Goal: Use online tool/utility: Utilize a website feature to perform a specific function

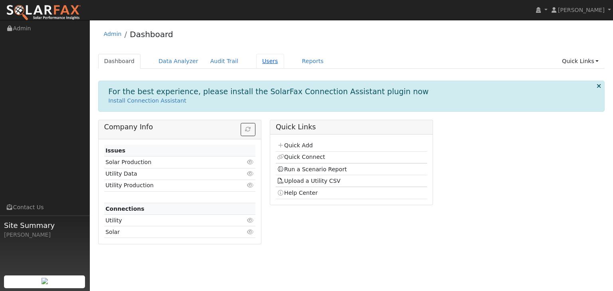
click at [256, 64] on link "Users" at bounding box center [270, 61] width 28 height 15
click at [256, 61] on link "Users" at bounding box center [270, 61] width 28 height 15
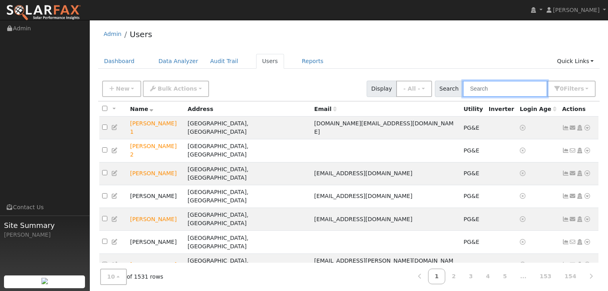
click at [492, 90] on input "text" at bounding box center [505, 89] width 85 height 16
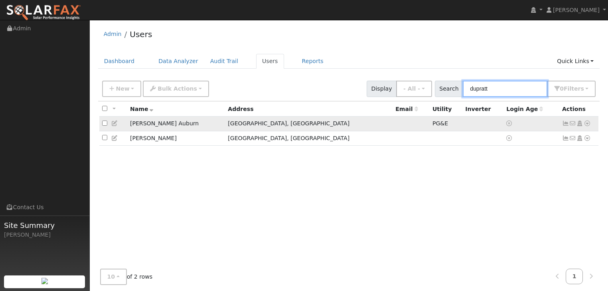
type input "dupratt"
click at [587, 124] on icon at bounding box center [587, 124] width 7 height 6
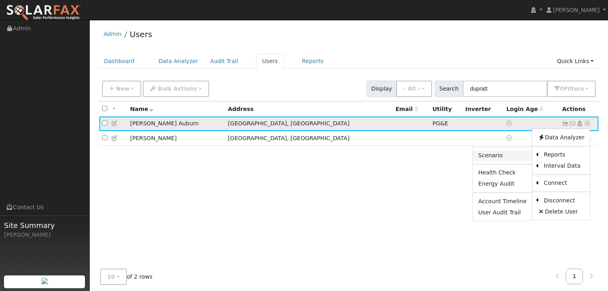
click at [493, 156] on link "Scenario" at bounding box center [502, 155] width 59 height 11
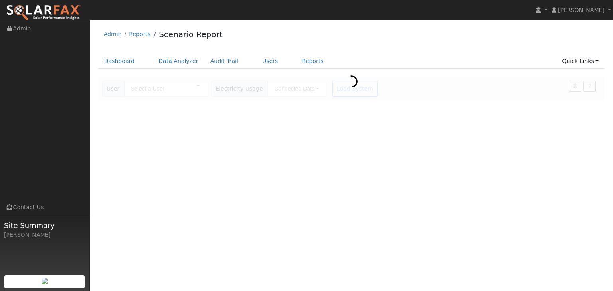
type input "[PERSON_NAME] Auburn"
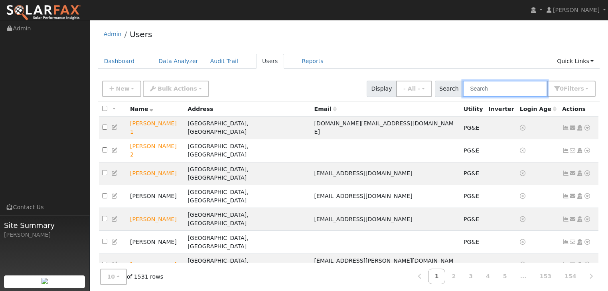
click at [504, 93] on input "text" at bounding box center [505, 89] width 85 height 16
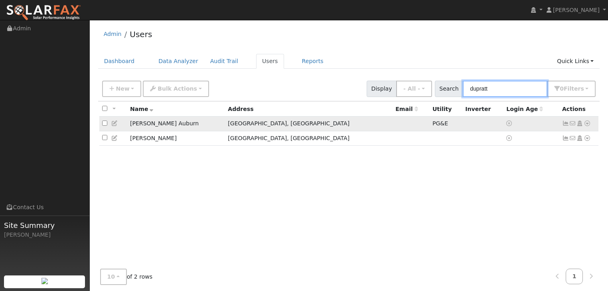
type input "dupratt"
click at [585, 122] on icon at bounding box center [587, 124] width 7 height 6
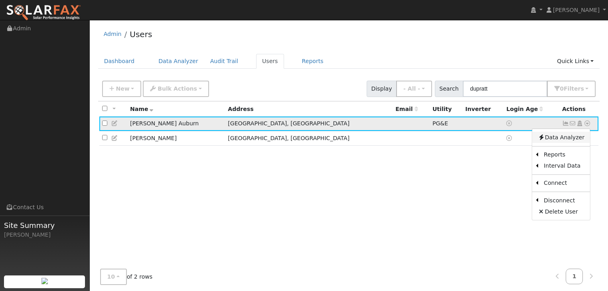
click at [555, 135] on link "Data Analyzer" at bounding box center [561, 137] width 58 height 11
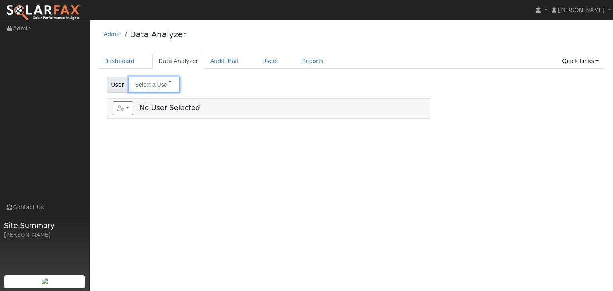
type input "[PERSON_NAME] Auburn"
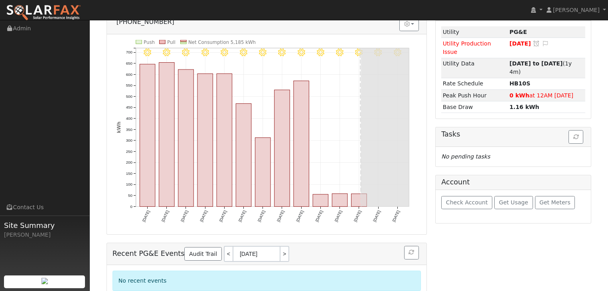
scroll to position [99, 0]
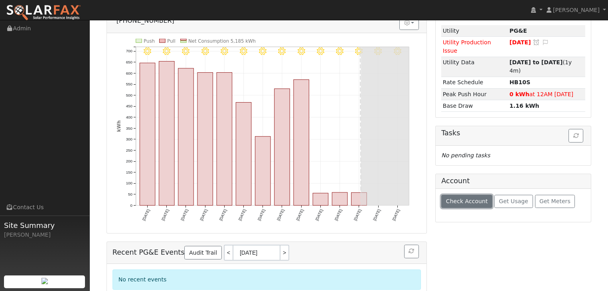
click at [457, 198] on span "Check Account" at bounding box center [467, 201] width 42 height 6
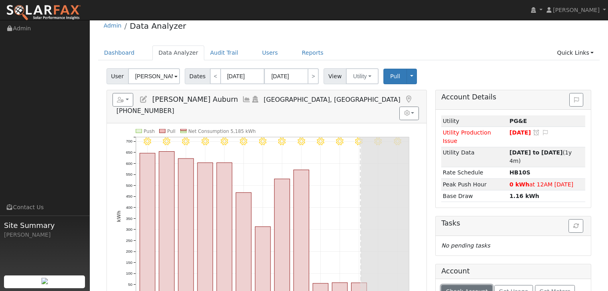
scroll to position [0, 0]
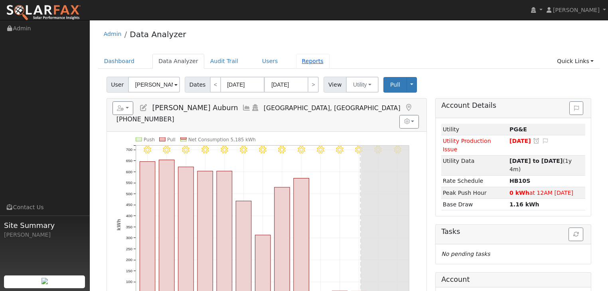
click at [296, 63] on link "Reports" at bounding box center [313, 61] width 34 height 15
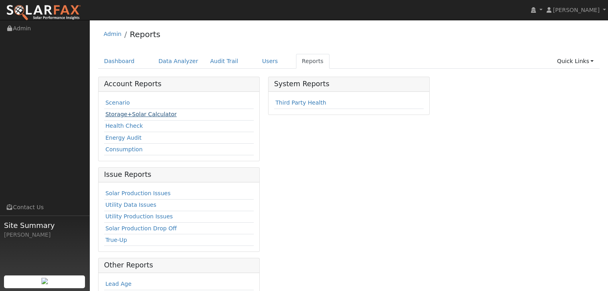
click at [138, 113] on link "Storage+Solar Calculator" at bounding box center [140, 114] width 71 height 6
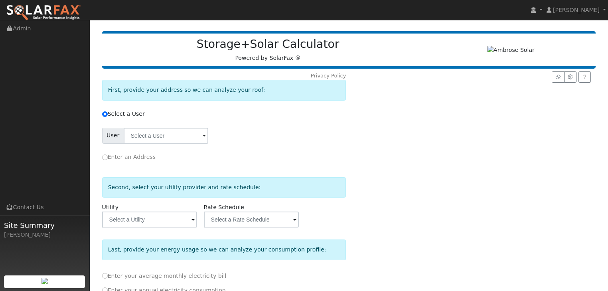
scroll to position [64, 0]
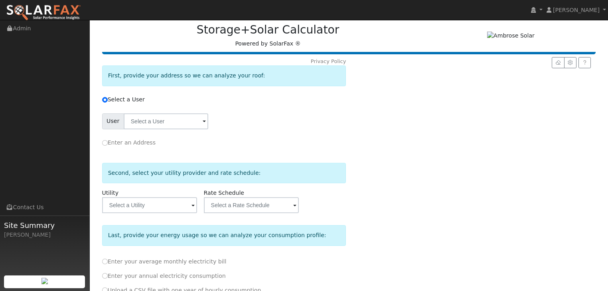
click at [203, 119] on span at bounding box center [204, 121] width 3 height 9
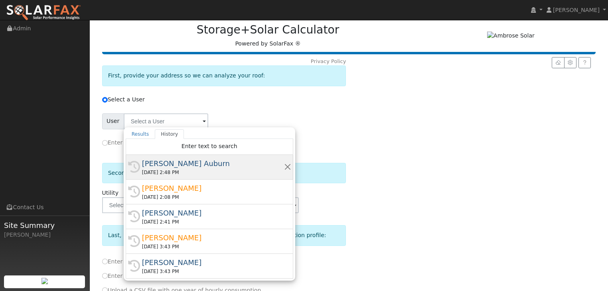
click at [174, 169] on div "[DATE] 2:48 PM" at bounding box center [213, 172] width 142 height 7
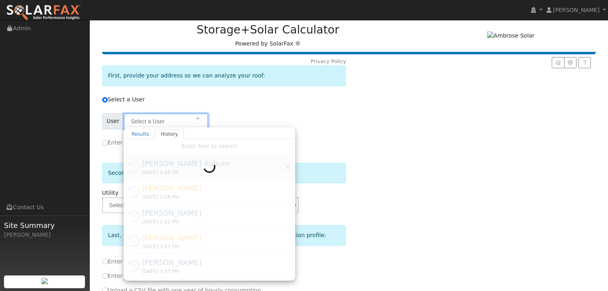
type input "[PERSON_NAME] Auburn"
type input "Pacific Gas & Electric"
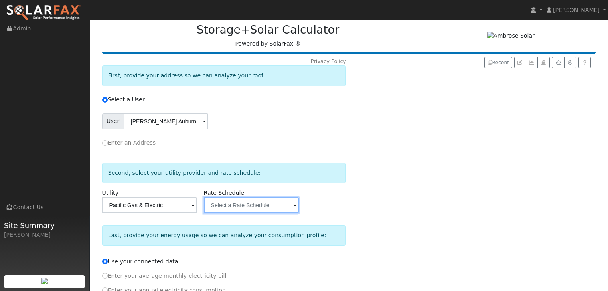
click at [208, 129] on input "text" at bounding box center [166, 121] width 85 height 16
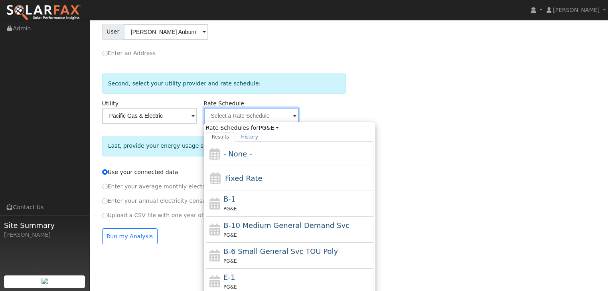
scroll to position [160, 0]
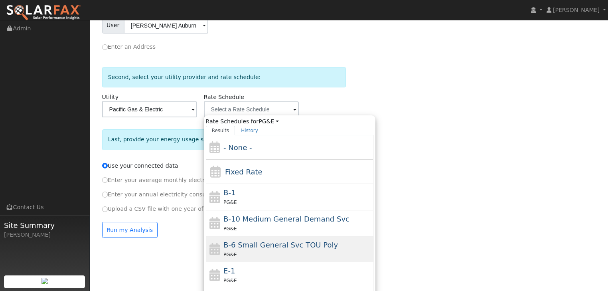
click at [281, 246] on span "B-6 Small General Svc TOU Poly" at bounding box center [280, 245] width 115 height 8
type input "B-6 Small General Svc TOU Poly"
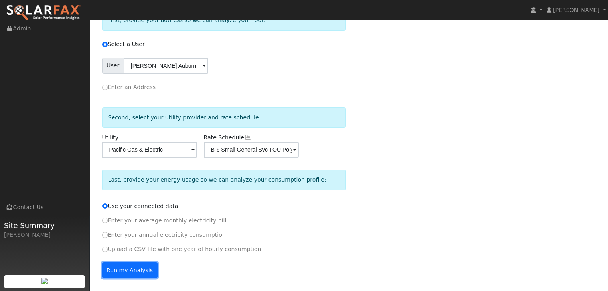
click at [123, 268] on button "Run my Analysis" at bounding box center [129, 270] width 55 height 16
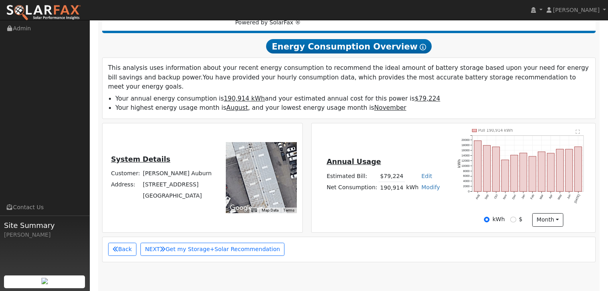
scroll to position [106, 0]
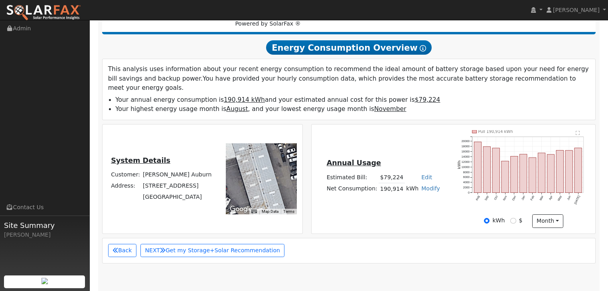
click at [424, 185] on link "Modify" at bounding box center [430, 188] width 19 height 6
click at [404, 196] on link "Add Consumption" at bounding box center [402, 201] width 61 height 11
type input "190914"
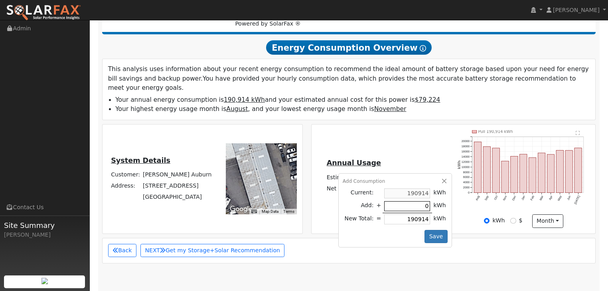
type input "5"
type input "190919"
type input "50"
type input "190964"
type input "500"
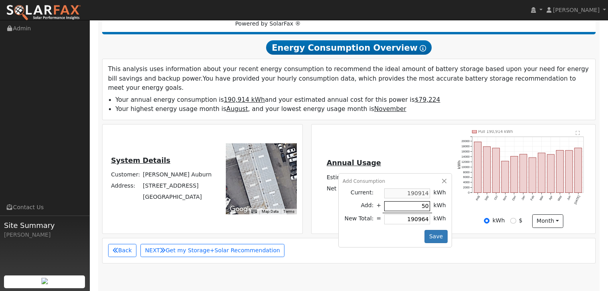
type input "191414"
type input "5000"
type input "195914"
type input "50005"
type input "240919"
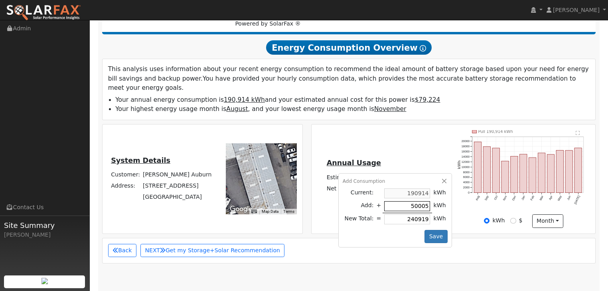
type input "5000"
type input "195914"
type input "500"
type input "191414"
type input "50"
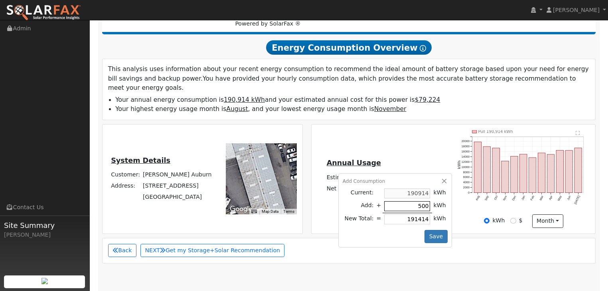
type input "190964"
type input "5"
type input "190919"
type input "190914"
type input "5"
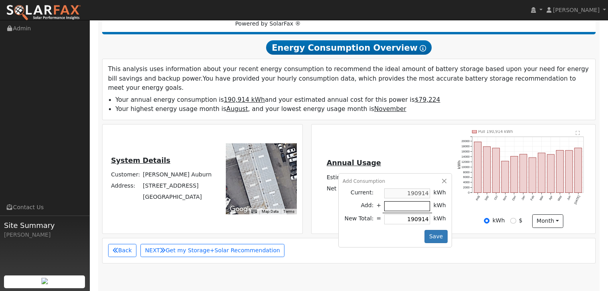
type input "190919"
type input "55"
type input "190969"
type input "550"
type input "191464"
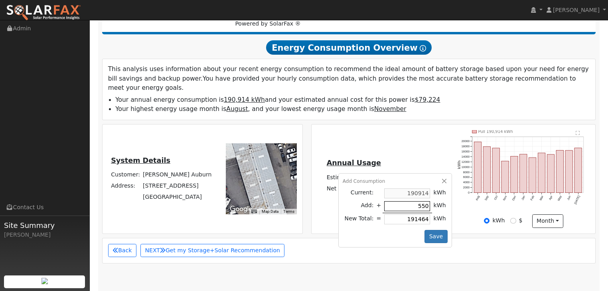
type input "5500"
type input "196414"
type input "55005"
type input "245919"
type input "5"
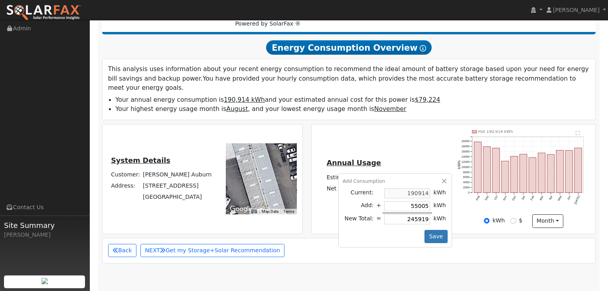
type input "190919"
type input "52"
type input "190966"
type input "520"
type input "191434"
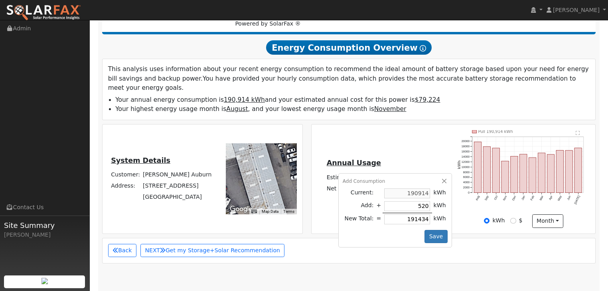
type input "5200"
type input "196114"
type input "52005"
type input "242919"
type input "52005"
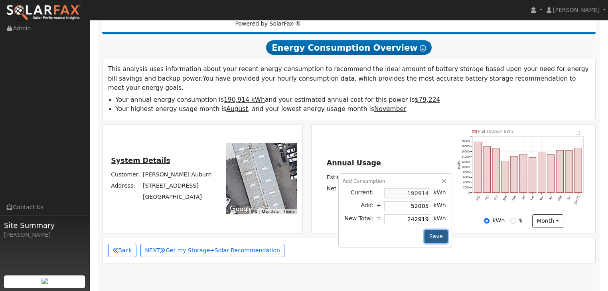
click at [432, 230] on button "Save" at bounding box center [436, 237] width 23 height 14
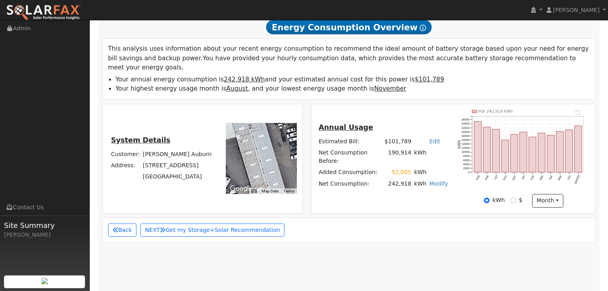
scroll to position [138, 0]
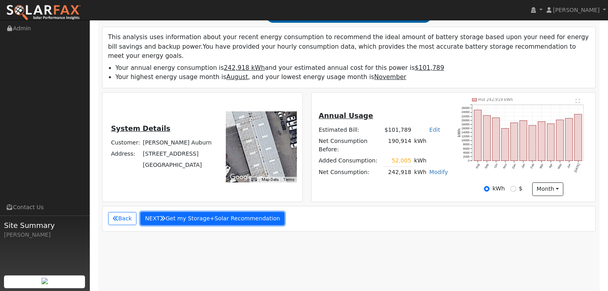
click at [195, 212] on button "NEXT Get my Storage+Solar Recommendation" at bounding box center [212, 219] width 144 height 14
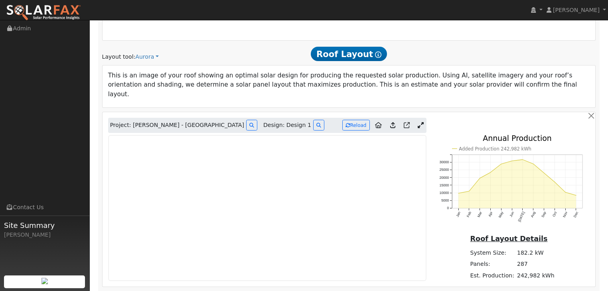
scroll to position [599, 0]
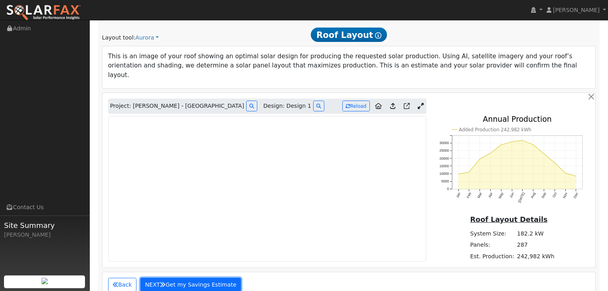
click at [180, 278] on button "NEXT Get my Savings Estimate" at bounding box center [190, 285] width 101 height 14
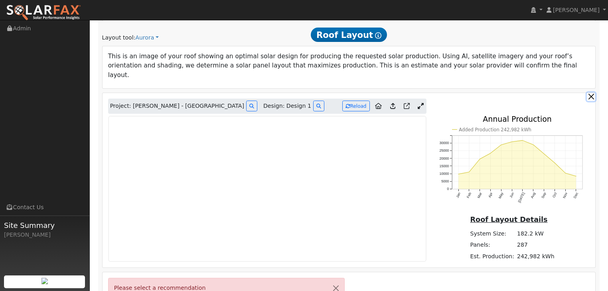
click at [591, 93] on button "button" at bounding box center [591, 97] width 8 height 8
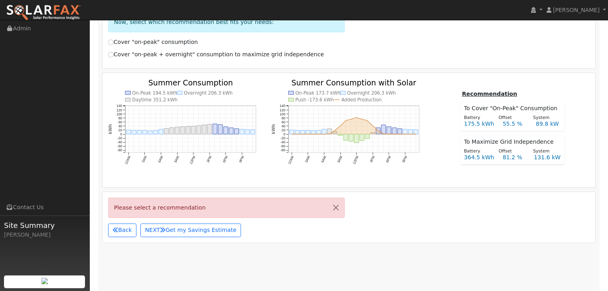
scroll to position [375, 0]
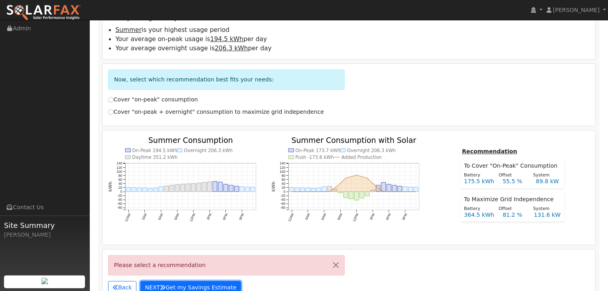
click at [171, 281] on button "NEXT Get my Savings Estimate" at bounding box center [190, 288] width 101 height 14
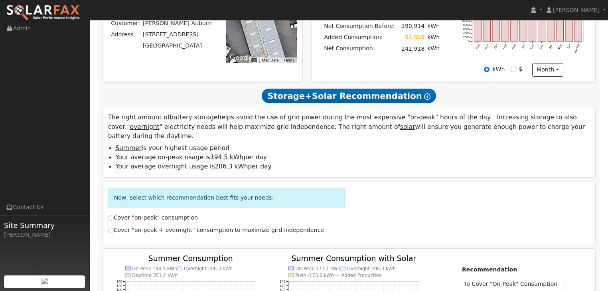
scroll to position [247, 0]
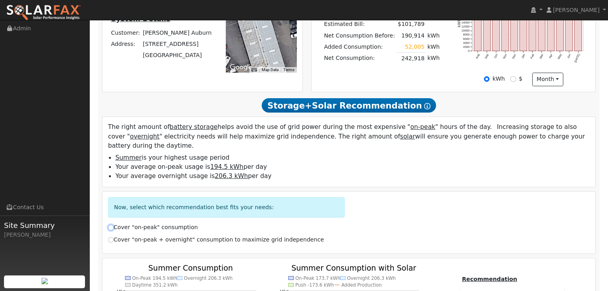
click at [110, 225] on input "Cover "on-peak" consumption" at bounding box center [111, 228] width 6 height 6
radio input "true"
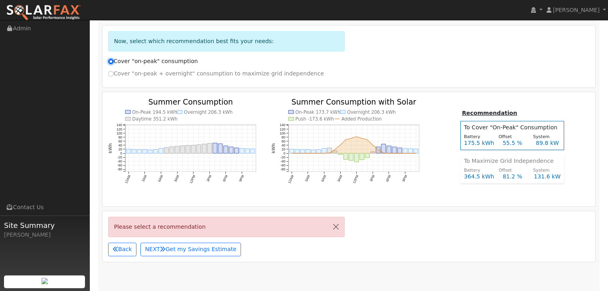
scroll to position [439, 0]
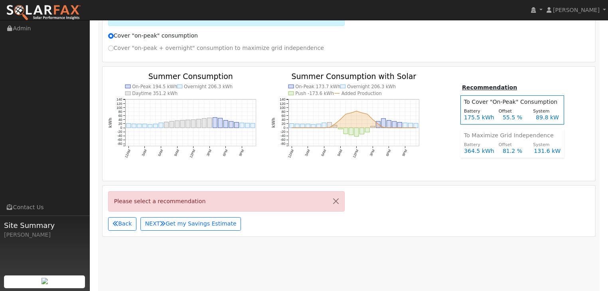
click at [269, 191] on div "Please select a recommendation" at bounding box center [226, 201] width 237 height 20
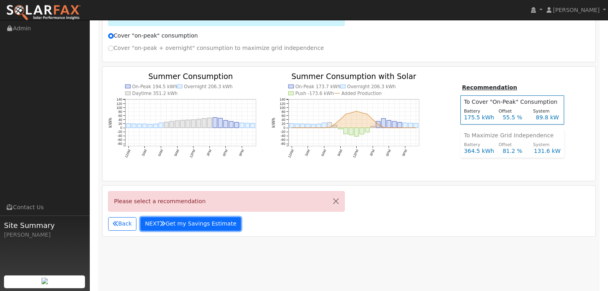
click at [168, 217] on button "NEXT Get my Savings Estimate" at bounding box center [190, 224] width 101 height 14
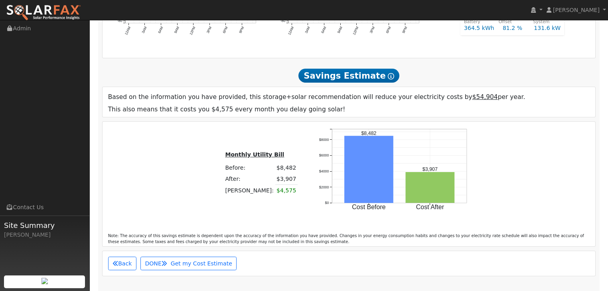
scroll to position [520, 0]
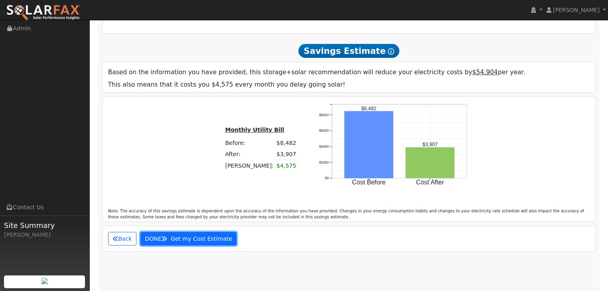
click at [178, 235] on span "Get my Cost Estimate" at bounding box center [201, 238] width 61 height 6
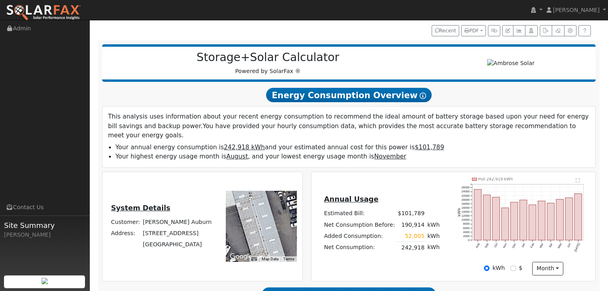
scroll to position [64, 0]
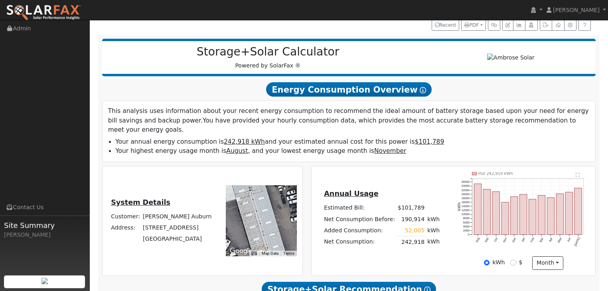
click at [263, 211] on div at bounding box center [261, 220] width 71 height 71
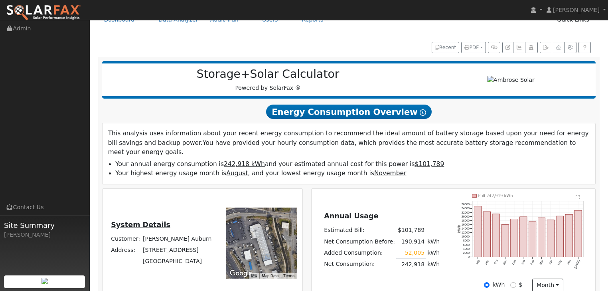
scroll to position [0, 0]
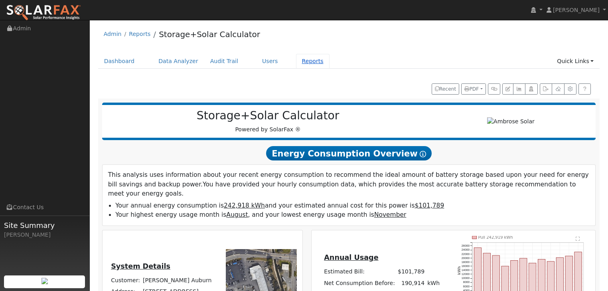
click at [296, 61] on link "Reports" at bounding box center [313, 61] width 34 height 15
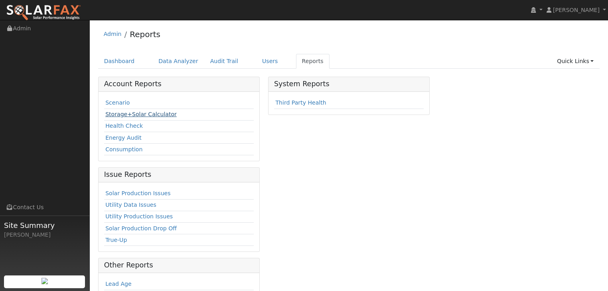
click at [158, 115] on link "Storage+Solar Calculator" at bounding box center [140, 114] width 71 height 6
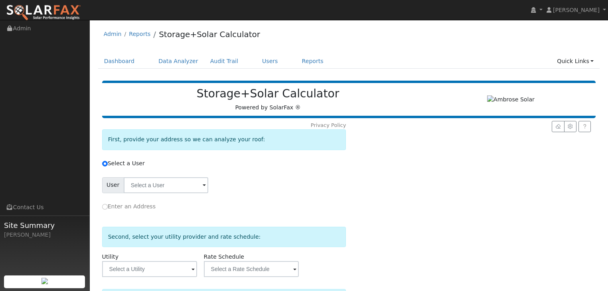
click at [203, 185] on span at bounding box center [204, 185] width 3 height 9
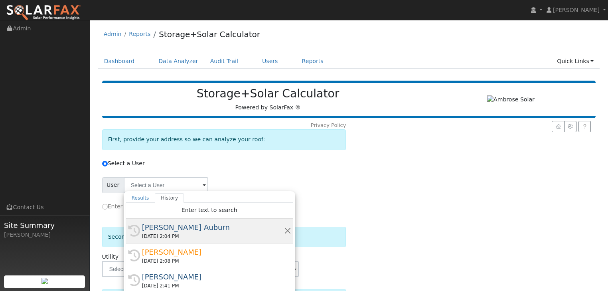
click at [164, 230] on div "[PERSON_NAME] Auburn" at bounding box center [213, 227] width 142 height 11
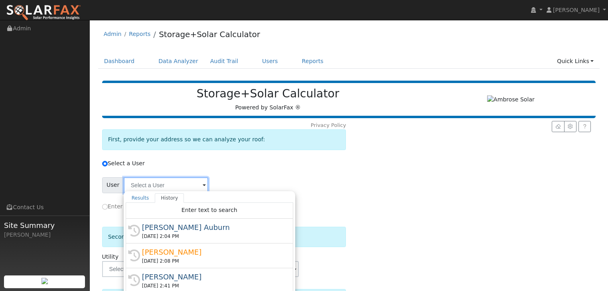
type input "[PERSON_NAME] Auburn"
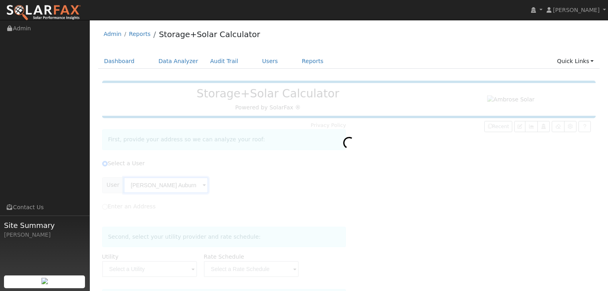
type input "Pacific Gas & Electric"
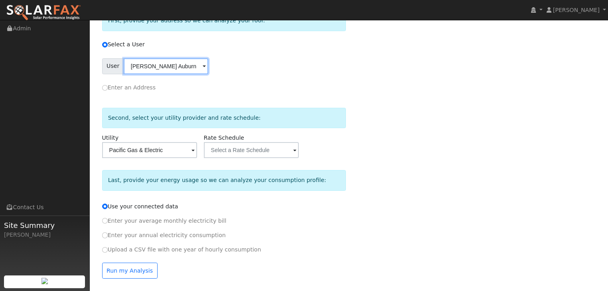
scroll to position [119, 0]
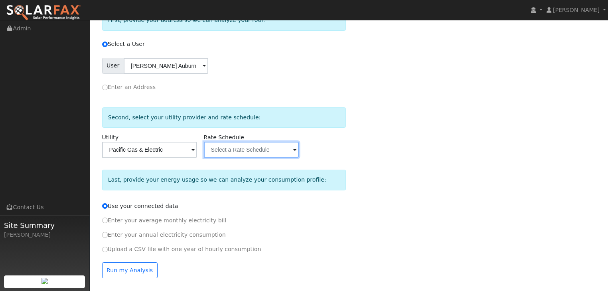
click at [208, 74] on input "text" at bounding box center [166, 66] width 85 height 16
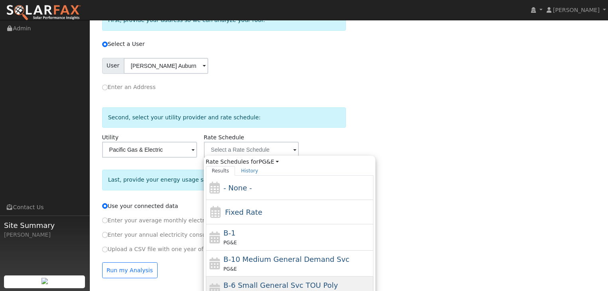
click at [226, 281] on span "B-6 Small General Svc TOU Poly" at bounding box center [280, 285] width 115 height 8
type input "B-6 Small General Svc TOU Poly"
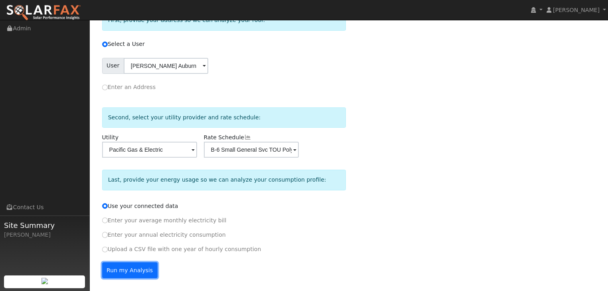
click at [127, 271] on button "Run my Analysis" at bounding box center [129, 270] width 55 height 16
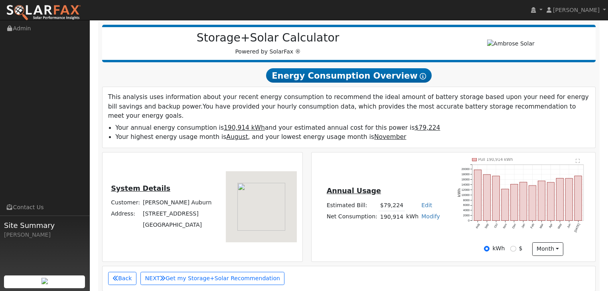
scroll to position [74, 0]
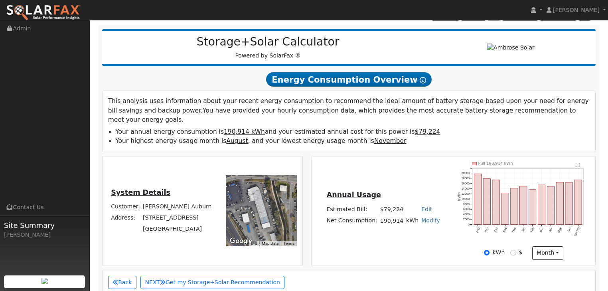
drag, startPoint x: 277, startPoint y: 195, endPoint x: 263, endPoint y: 195, distance: 14.0
click at [263, 195] on div at bounding box center [261, 210] width 71 height 71
click at [424, 217] on link "Modify" at bounding box center [430, 220] width 19 height 6
click at [401, 228] on link "Add Consumption" at bounding box center [402, 233] width 61 height 11
type input "190914"
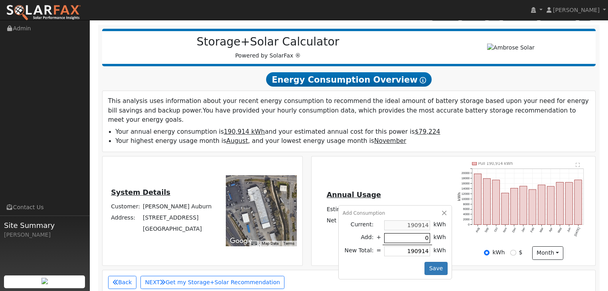
type input "5"
type input "190919"
type input "52"
type input "190966"
type input "520"
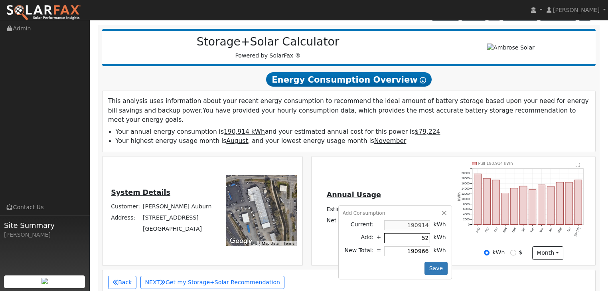
type input "191434"
type input "5200"
type input "196114"
type input "52005"
type input "242919"
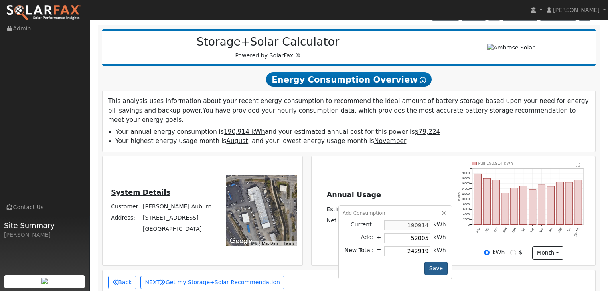
type input "52005"
click at [429, 262] on button "Save" at bounding box center [436, 269] width 23 height 14
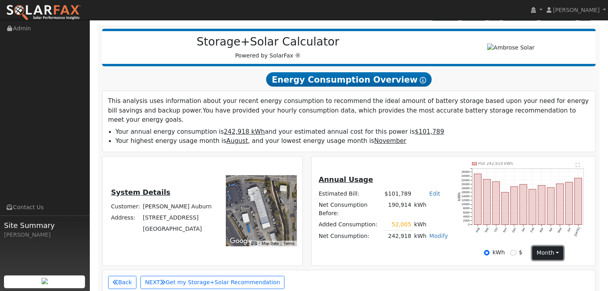
click at [557, 246] on button "month" at bounding box center [548, 253] width 32 height 14
click at [405, 253] on div "Annual Usage Estimated Bill: $101,789 Edit Estimated Bill $ Annual Net Consumpt…" at bounding box center [454, 210] width 284 height 109
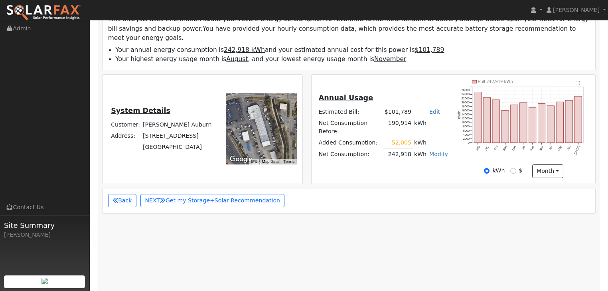
scroll to position [170, 0]
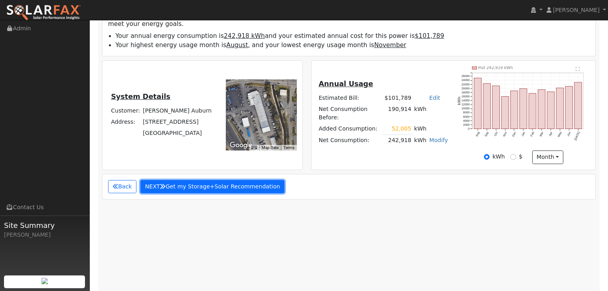
click at [204, 180] on button "NEXT Get my Storage+Solar Recommendation" at bounding box center [212, 187] width 144 height 14
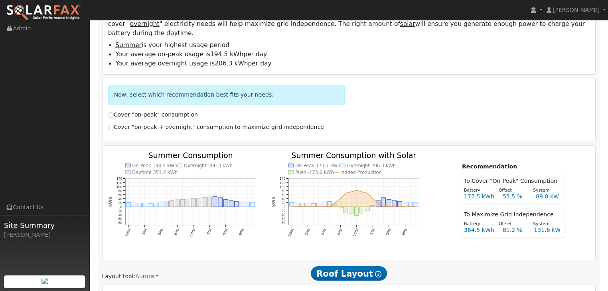
scroll to position [375, 0]
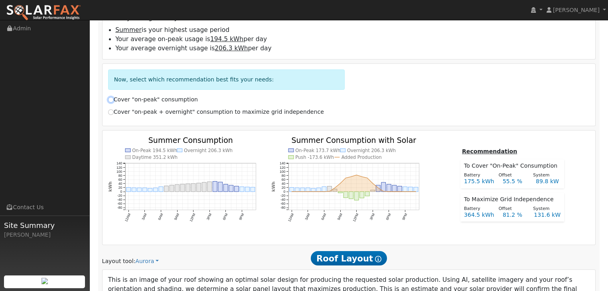
click at [111, 97] on input "Cover "on-peak" consumption" at bounding box center [111, 100] width 6 height 6
radio input "true"
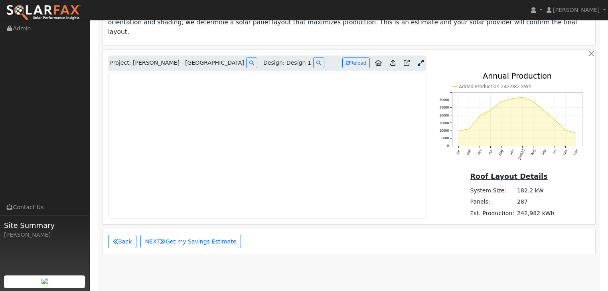
scroll to position [630, 0]
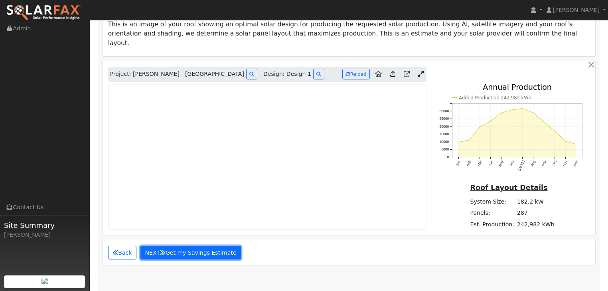
click at [171, 246] on button "NEXT Get my Savings Estimate" at bounding box center [190, 253] width 101 height 14
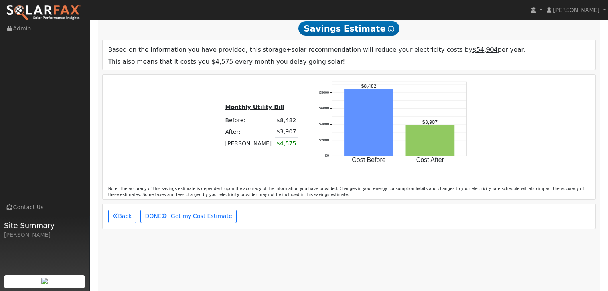
scroll to position [757, 0]
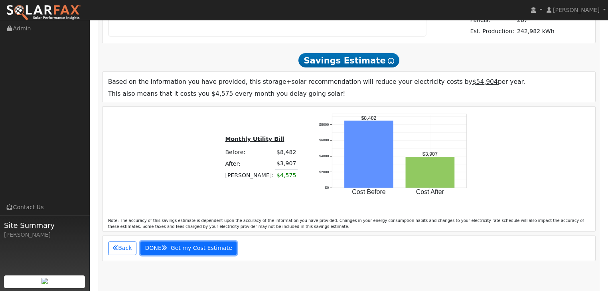
click at [172, 245] on span "Get my Cost Estimate" at bounding box center [201, 248] width 61 height 6
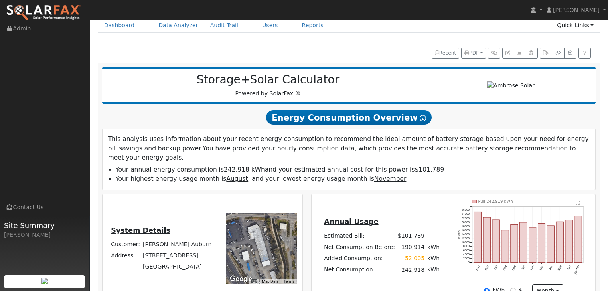
scroll to position [0, 0]
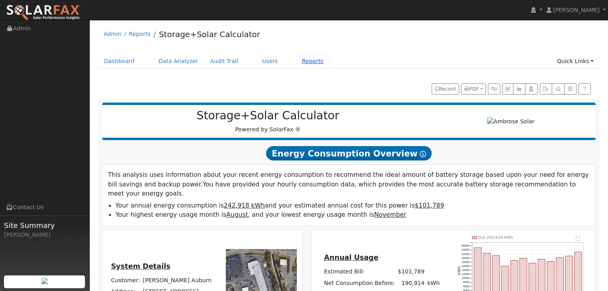
click at [296, 63] on link "Reports" at bounding box center [313, 61] width 34 height 15
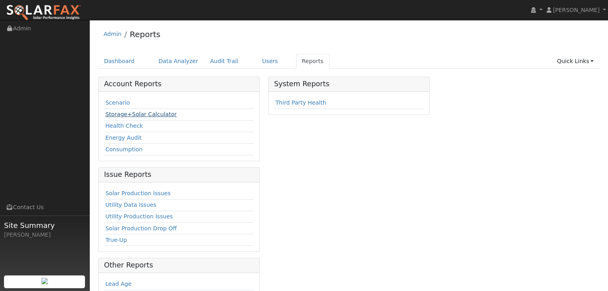
click at [132, 112] on link "Storage+Solar Calculator" at bounding box center [140, 114] width 71 height 6
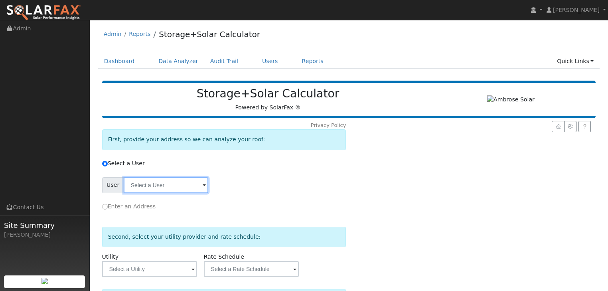
click at [148, 184] on input "text" at bounding box center [166, 185] width 85 height 16
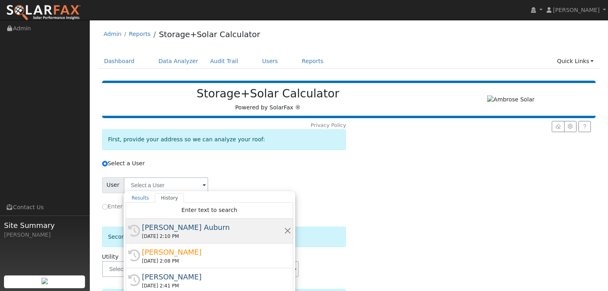
click at [155, 224] on div "[PERSON_NAME] Auburn" at bounding box center [213, 227] width 142 height 11
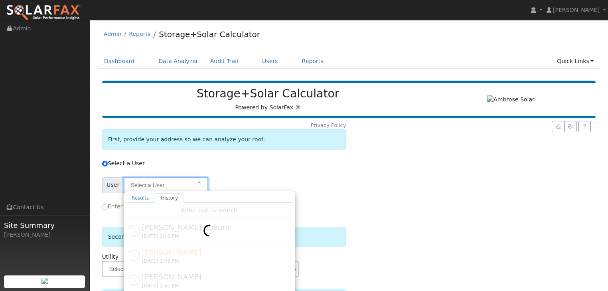
type input "[PERSON_NAME] Auburn"
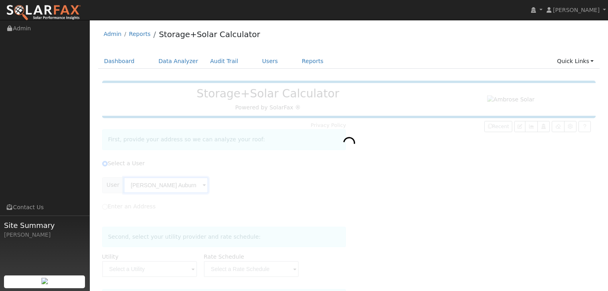
type input "Pacific Gas & Electric"
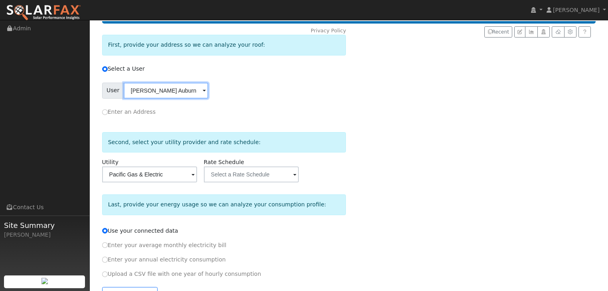
scroll to position [96, 0]
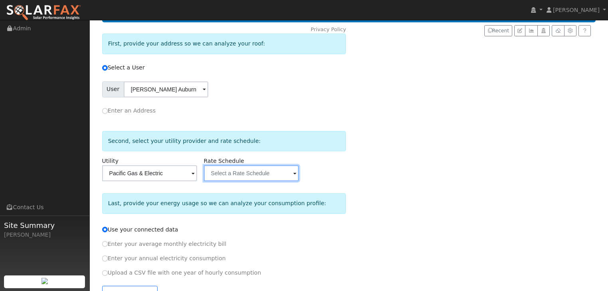
click at [208, 97] on input "text" at bounding box center [166, 89] width 85 height 16
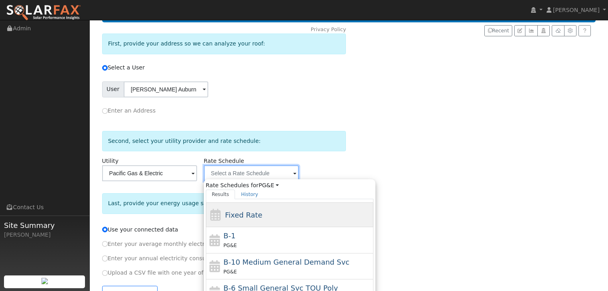
scroll to position [32, 0]
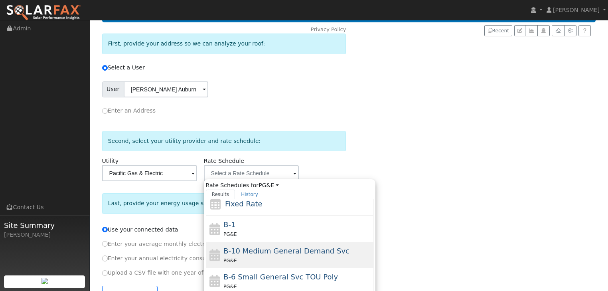
click at [239, 257] on div "PG&E" at bounding box center [297, 260] width 148 height 8
type input "B-10 Medium General Demand Svc"
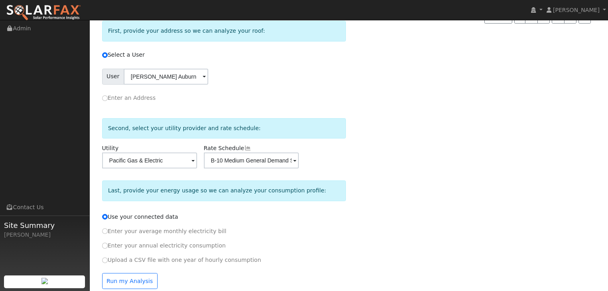
scroll to position [119, 0]
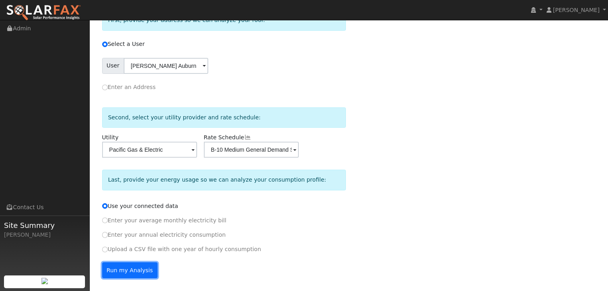
click at [123, 267] on button "Run my Analysis" at bounding box center [129, 270] width 55 height 16
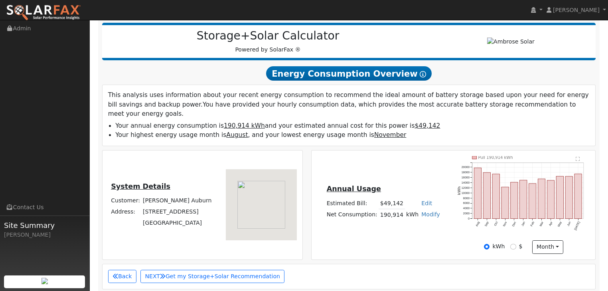
scroll to position [74, 0]
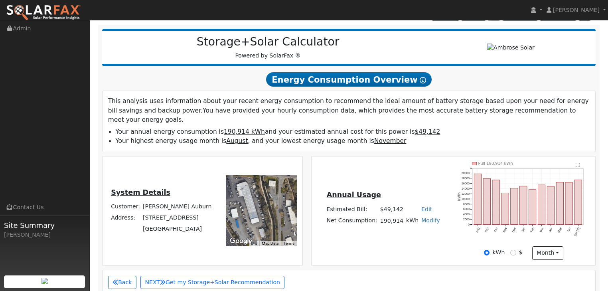
click at [427, 217] on link "Modify" at bounding box center [430, 220] width 19 height 6
click at [405, 228] on link "Add Consumption" at bounding box center [402, 233] width 61 height 11
type input "190914"
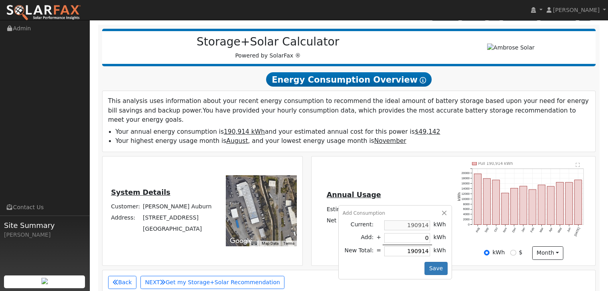
type input "5"
type input "190919"
type input "52"
type input "190966"
type input "520"
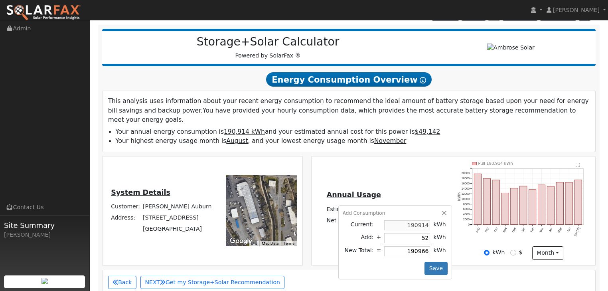
type input "191434"
type input "5200"
type input "196114"
type input "52005"
type input "242919"
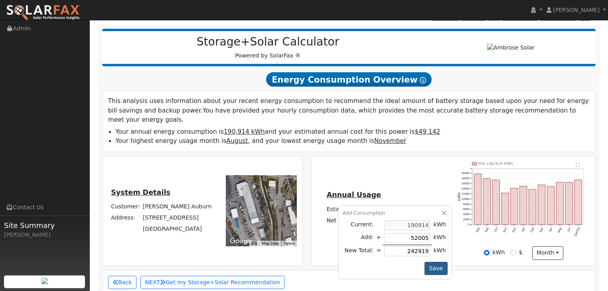
type input "52005"
click at [434, 262] on button "Save" at bounding box center [436, 269] width 23 height 14
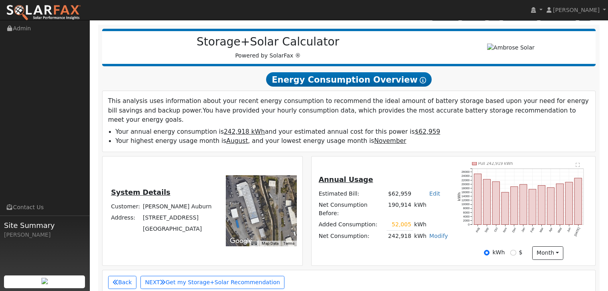
scroll to position [106, 0]
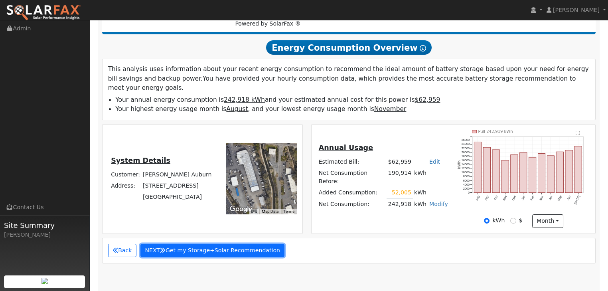
click at [211, 244] on button "NEXT Get my Storage+Solar Recommendation" at bounding box center [212, 251] width 144 height 14
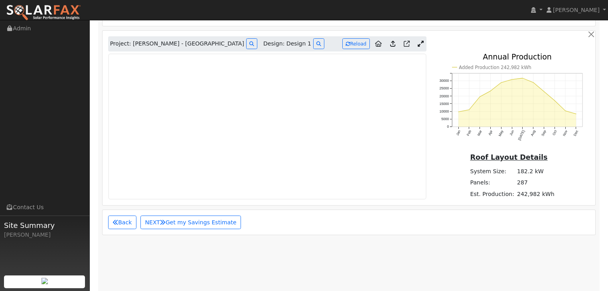
scroll to position [726, 0]
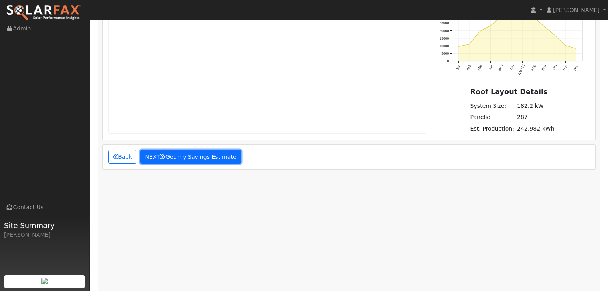
click at [187, 150] on button "NEXT Get my Savings Estimate" at bounding box center [190, 157] width 101 height 14
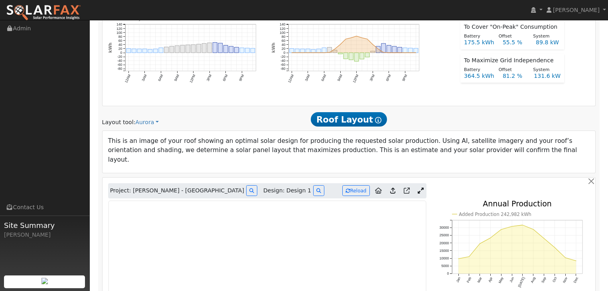
scroll to position [567, 0]
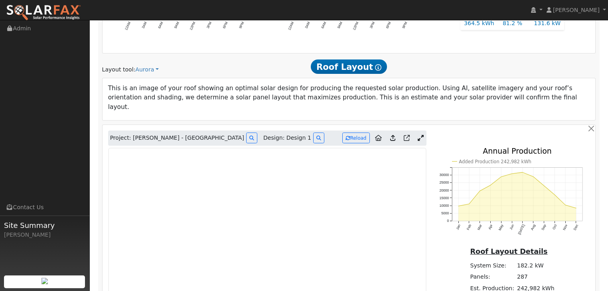
click at [214, 84] on p "This is an image of your roof showing an optimal solar design for producing the…" at bounding box center [349, 98] width 482 height 28
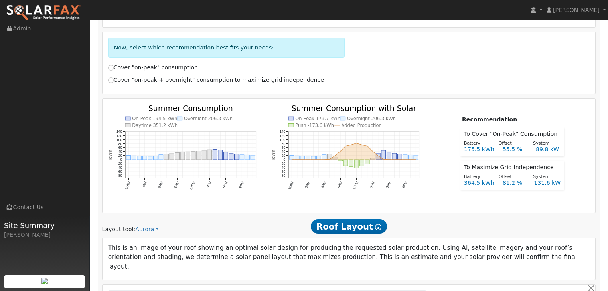
scroll to position [247, 0]
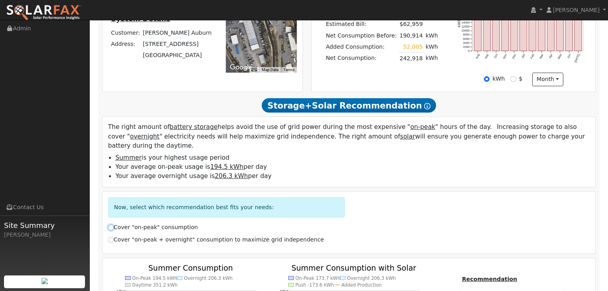
click at [111, 225] on input "Cover "on-peak" consumption" at bounding box center [111, 228] width 6 height 6
radio input "true"
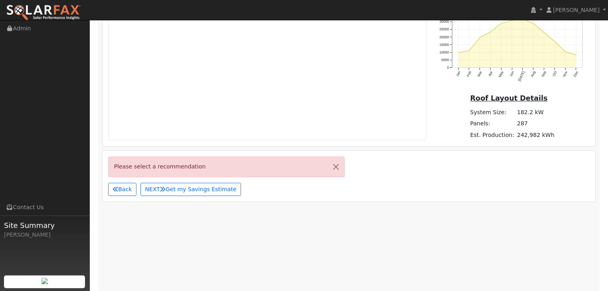
scroll to position [726, 0]
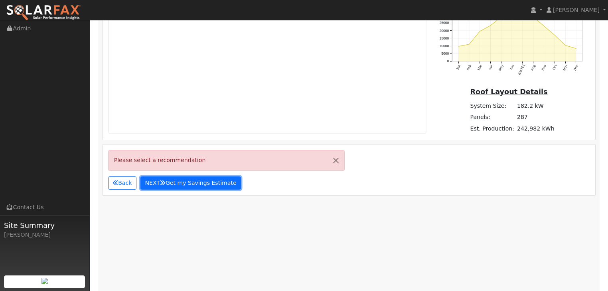
click at [176, 176] on button "NEXT Get my Savings Estimate" at bounding box center [190, 183] width 101 height 14
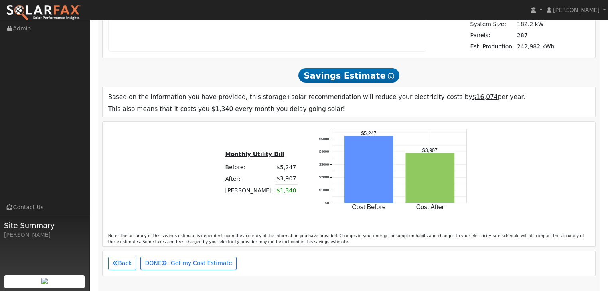
scroll to position [757, 0]
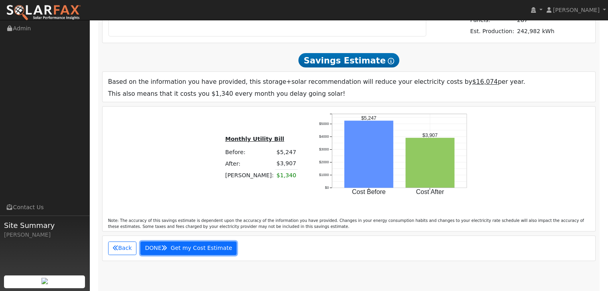
click at [182, 245] on span "Get my Cost Estimate" at bounding box center [201, 248] width 61 height 6
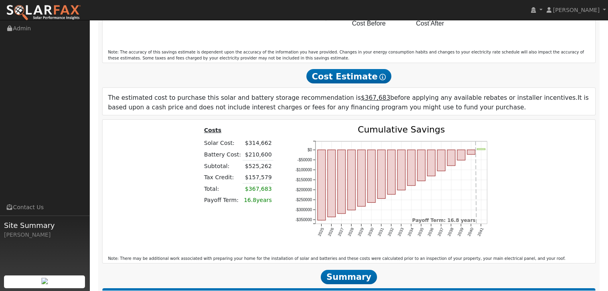
scroll to position [941, 0]
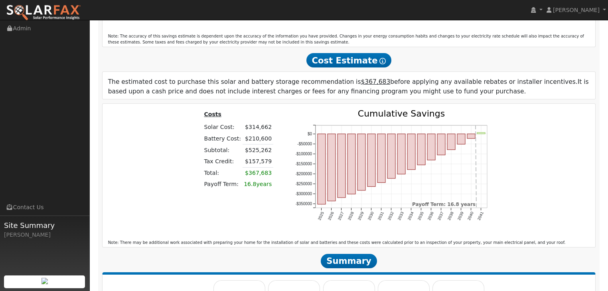
click at [255, 123] on div "$314,662" at bounding box center [258, 127] width 28 height 8
click at [259, 123] on div "$314,662" at bounding box center [258, 127] width 28 height 8
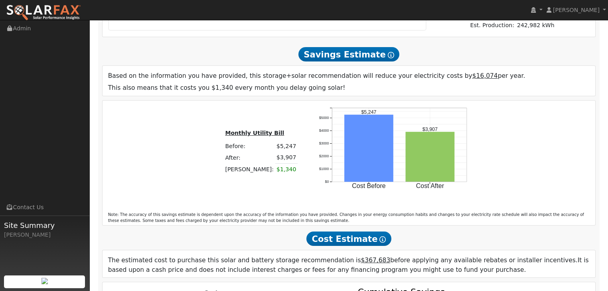
scroll to position [749, 0]
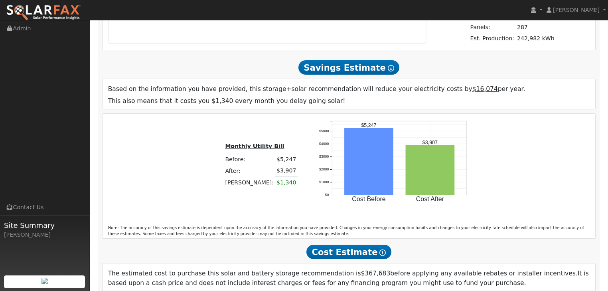
click at [336, 245] on span "Cost Estimate Show Help" at bounding box center [348, 252] width 85 height 14
click at [333, 60] on span "Savings Estimate Show Help" at bounding box center [348, 67] width 101 height 14
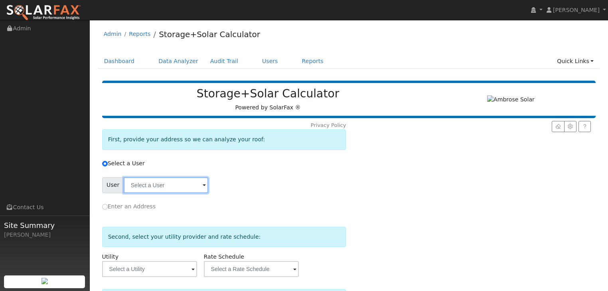
click at [182, 186] on input "text" at bounding box center [166, 185] width 85 height 16
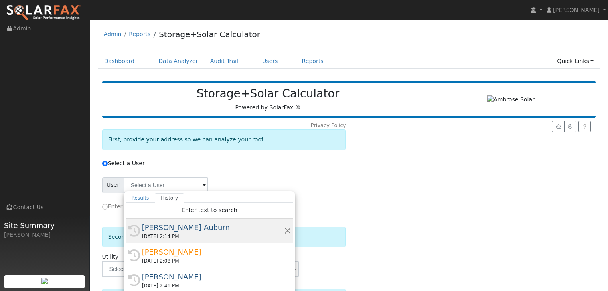
click at [160, 224] on div "[PERSON_NAME] Auburn" at bounding box center [213, 227] width 142 height 11
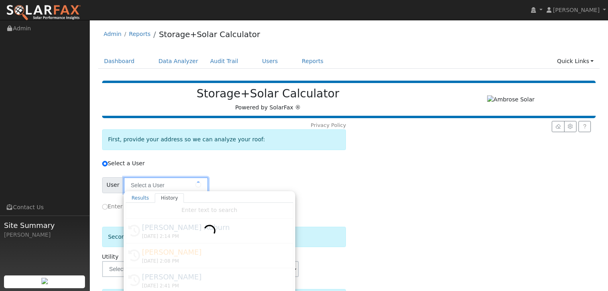
type input "[PERSON_NAME] Auburn"
type input "Pacific Gas & Electric"
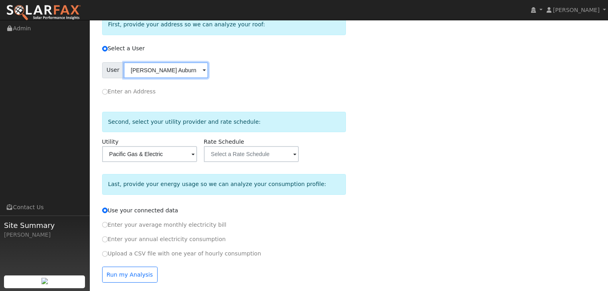
scroll to position [119, 0]
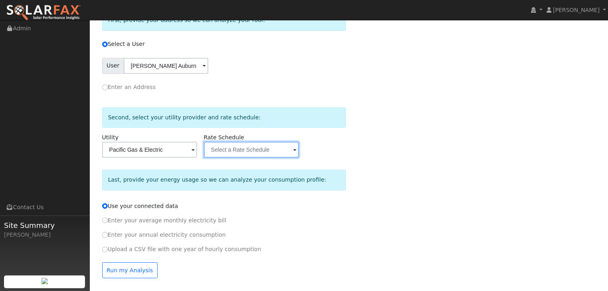
click at [208, 74] on input "text" at bounding box center [166, 66] width 85 height 16
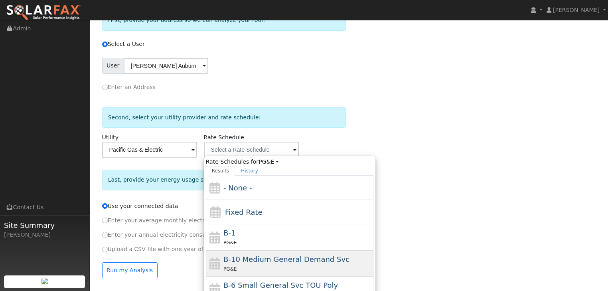
click at [236, 261] on span "B-10 Medium General Demand Svc" at bounding box center [286, 259] width 126 height 8
type input "B-10 Medium General Demand Svc"
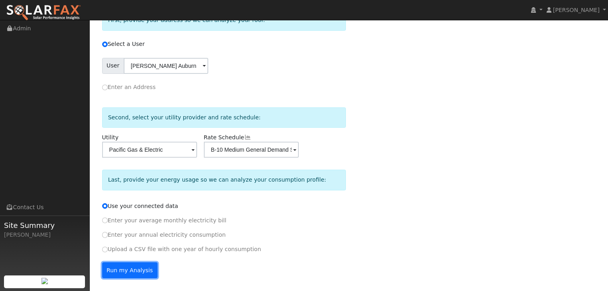
click at [118, 268] on button "Run my Analysis" at bounding box center [129, 270] width 55 height 16
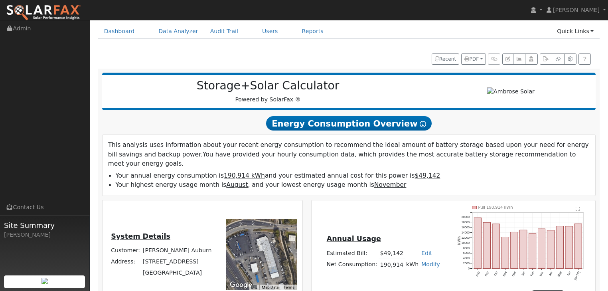
scroll to position [31, 0]
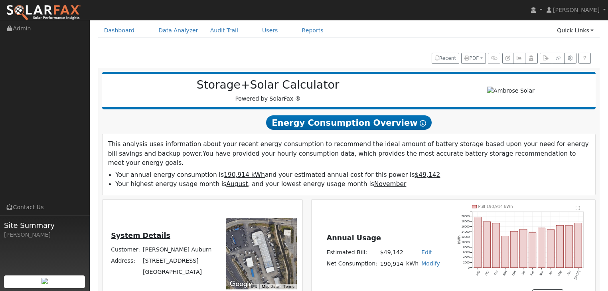
drag, startPoint x: 276, startPoint y: 238, endPoint x: 271, endPoint y: 232, distance: 7.4
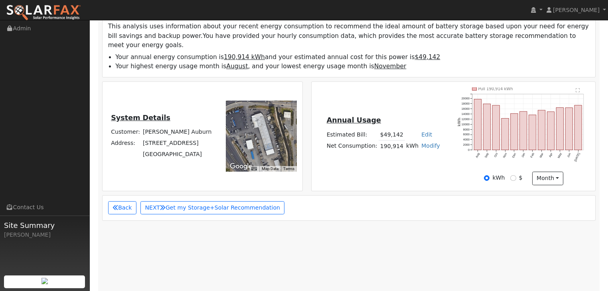
scroll to position [160, 0]
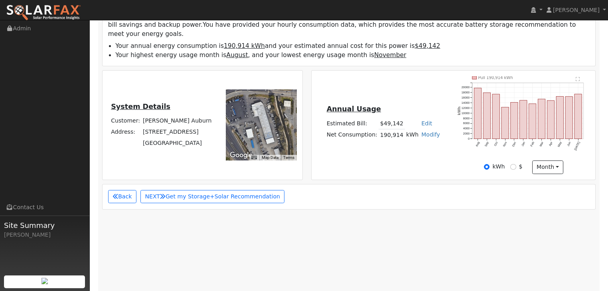
click at [423, 131] on link "Modify" at bounding box center [430, 134] width 19 height 6
click at [396, 142] on link "Add Consumption" at bounding box center [402, 147] width 61 height 11
type input "190914"
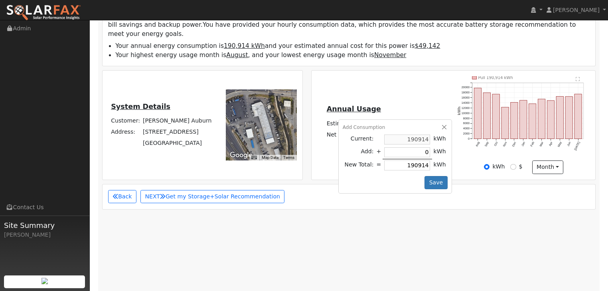
type input "5"
type input "190919"
type input "52"
type input "190966"
type input "520"
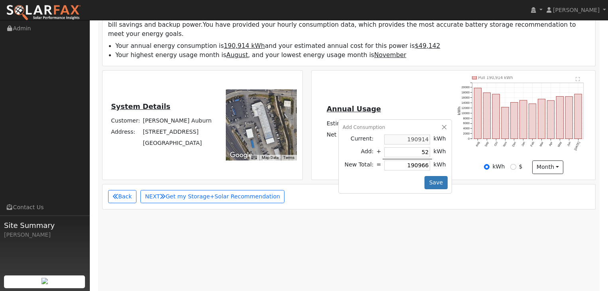
type input "191434"
type input "5200"
type input "196114"
type input "52005"
type input "242919"
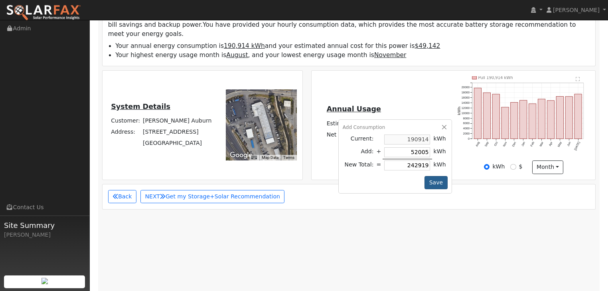
type input "52005"
click at [428, 176] on button "Save" at bounding box center [436, 183] width 23 height 14
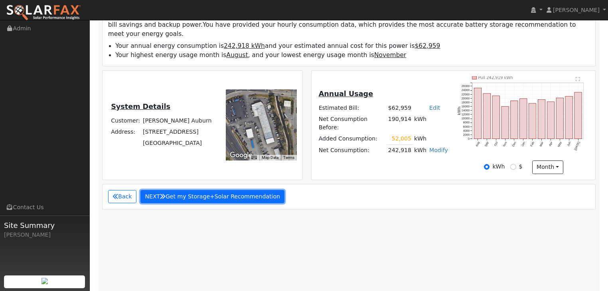
click at [234, 190] on button "NEXT Get my Storage+Solar Recommendation" at bounding box center [212, 197] width 144 height 14
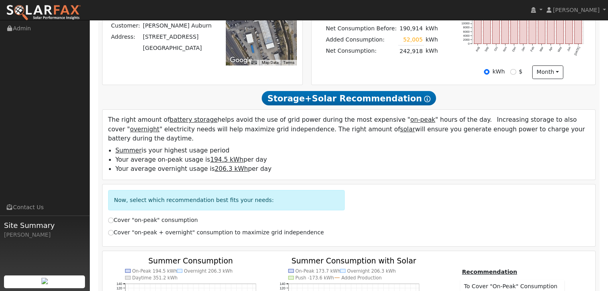
scroll to position [311, 0]
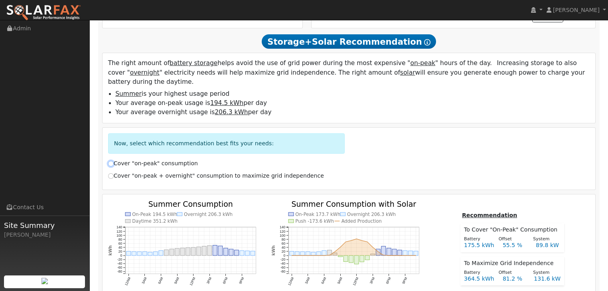
click at [110, 161] on input "Cover "on-peak" consumption" at bounding box center [111, 164] width 6 height 6
radio input "true"
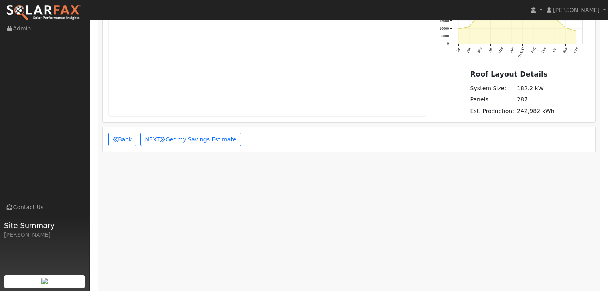
scroll to position [758, 0]
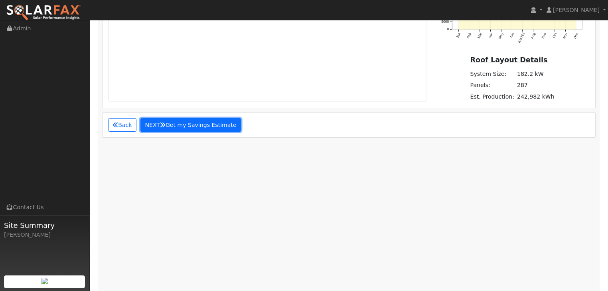
click at [181, 118] on button "NEXT Get my Savings Estimate" at bounding box center [190, 125] width 101 height 14
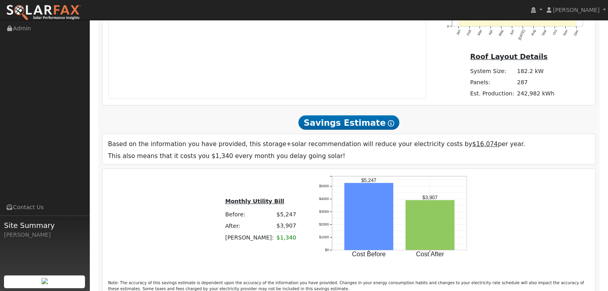
scroll to position [725, 0]
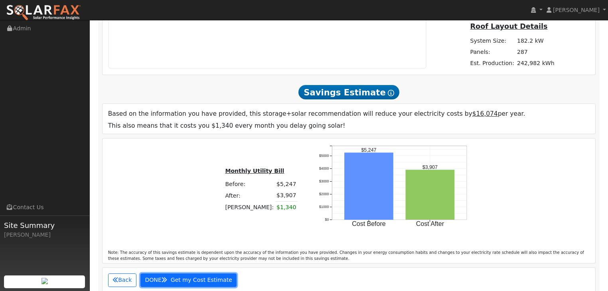
click at [199, 277] on span "Get my Cost Estimate" at bounding box center [201, 280] width 61 height 6
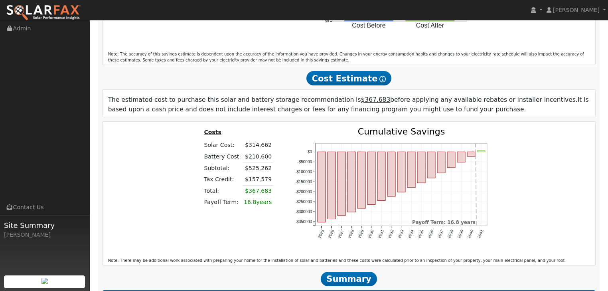
scroll to position [925, 0]
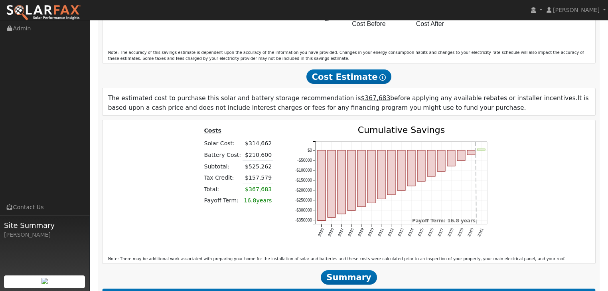
click at [249, 184] on td "$367,683" at bounding box center [258, 190] width 31 height 12
click at [256, 195] on td "16.8 years" at bounding box center [258, 200] width 31 height 11
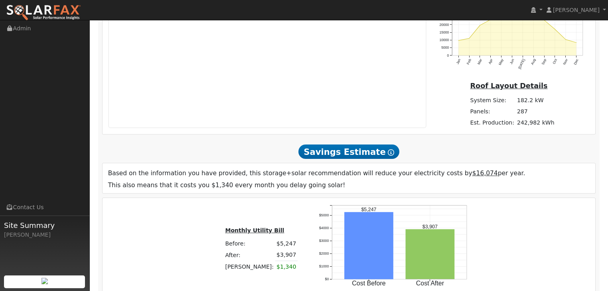
scroll to position [670, 0]
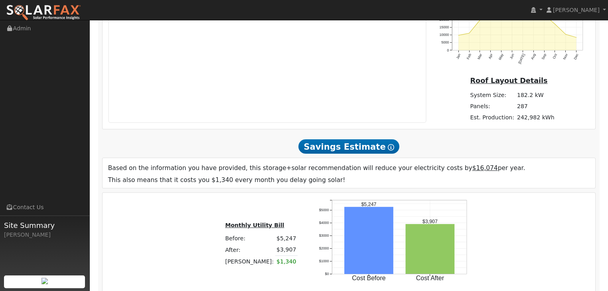
click at [388, 144] on icon at bounding box center [391, 147] width 6 height 6
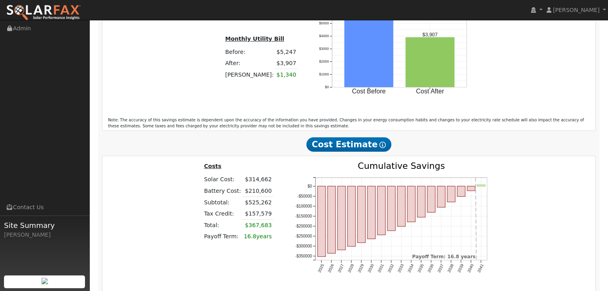
scroll to position [830, 0]
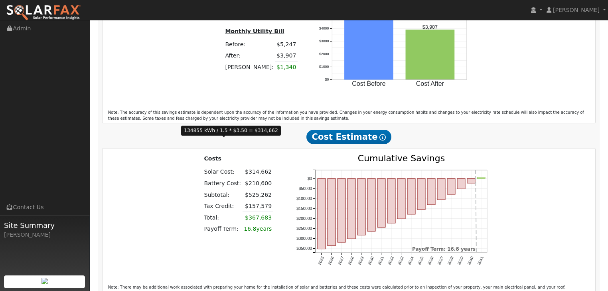
drag, startPoint x: 266, startPoint y: 142, endPoint x: 238, endPoint y: 144, distance: 27.6
click at [238, 166] on tr "Solar Cost: $314,662" at bounding box center [241, 171] width 76 height 11
click at [239, 148] on div "Costs Solar Cost: $314,662 Battery Cost: $210,600 Subtotal: $525,262 Tax Credit…" at bounding box center [349, 219] width 493 height 143
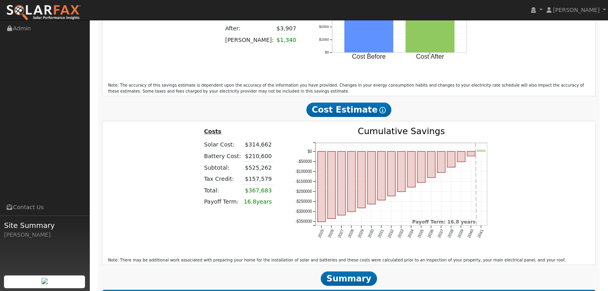
scroll to position [862, 0]
